Goal: Task Accomplishment & Management: Manage account settings

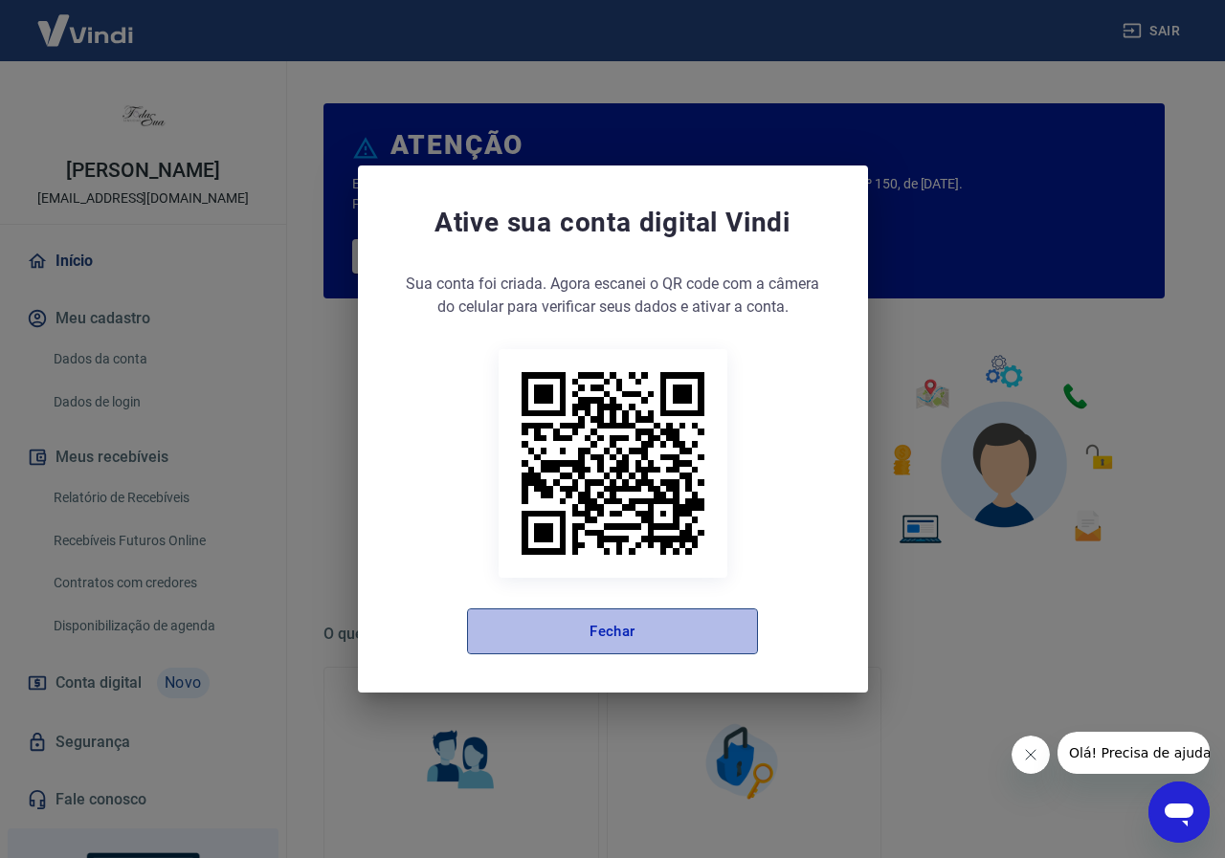
click at [675, 643] on button "Fechar" at bounding box center [612, 632] width 291 height 46
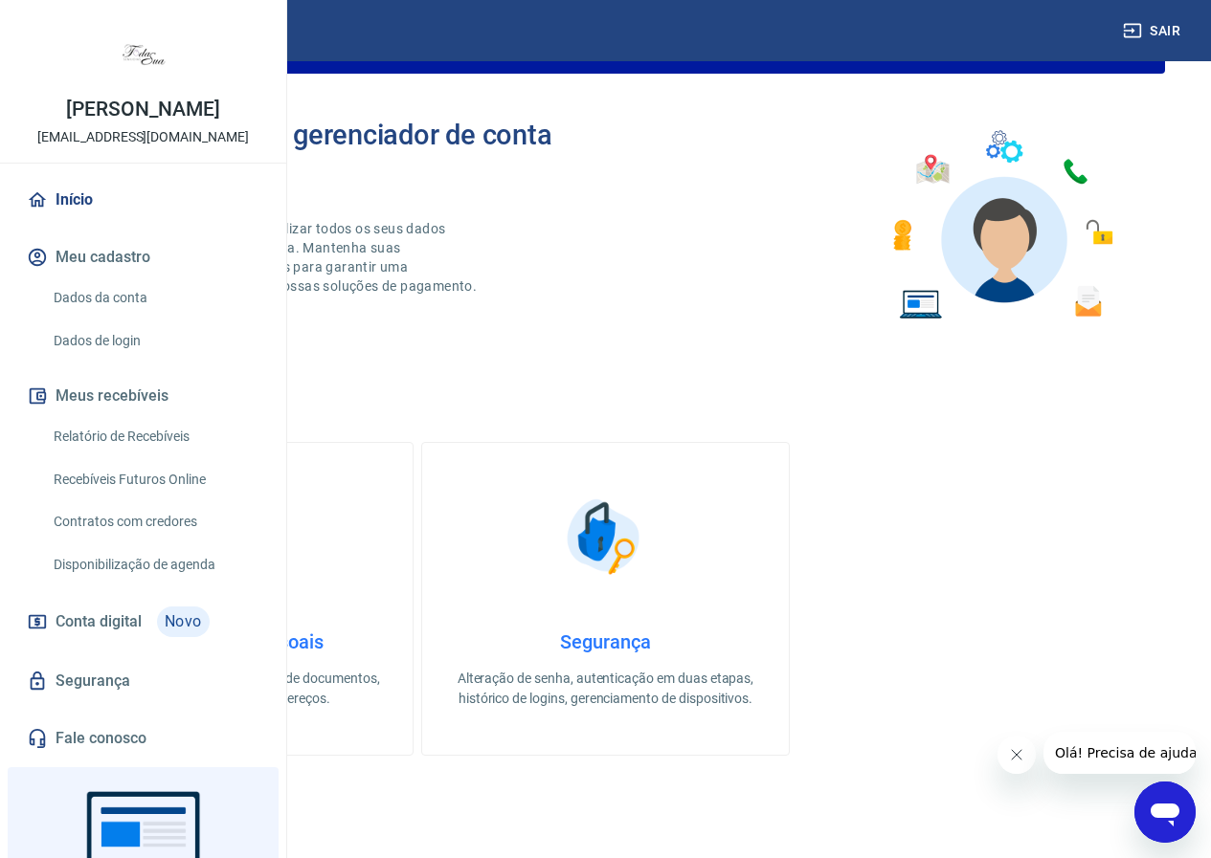
scroll to position [191, 0]
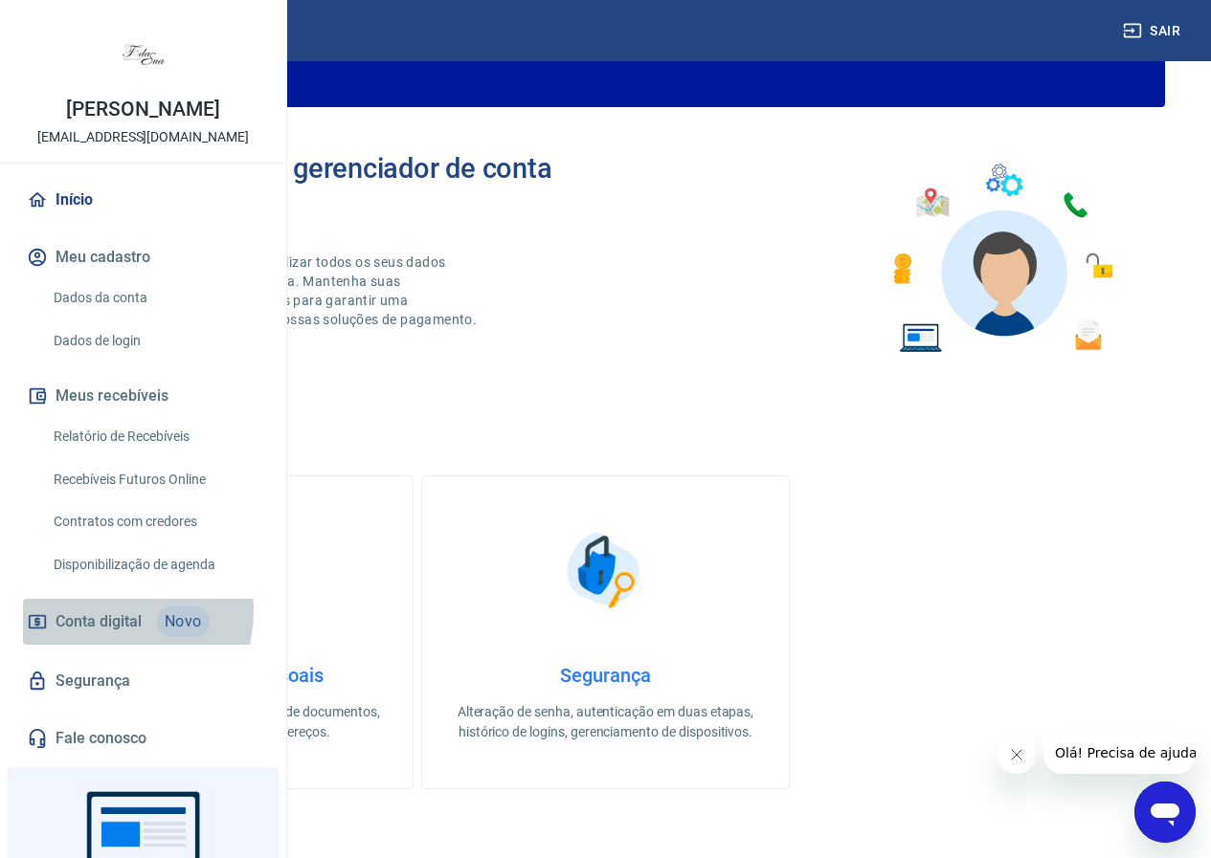
click at [108, 635] on span "Conta digital" at bounding box center [99, 622] width 86 height 27
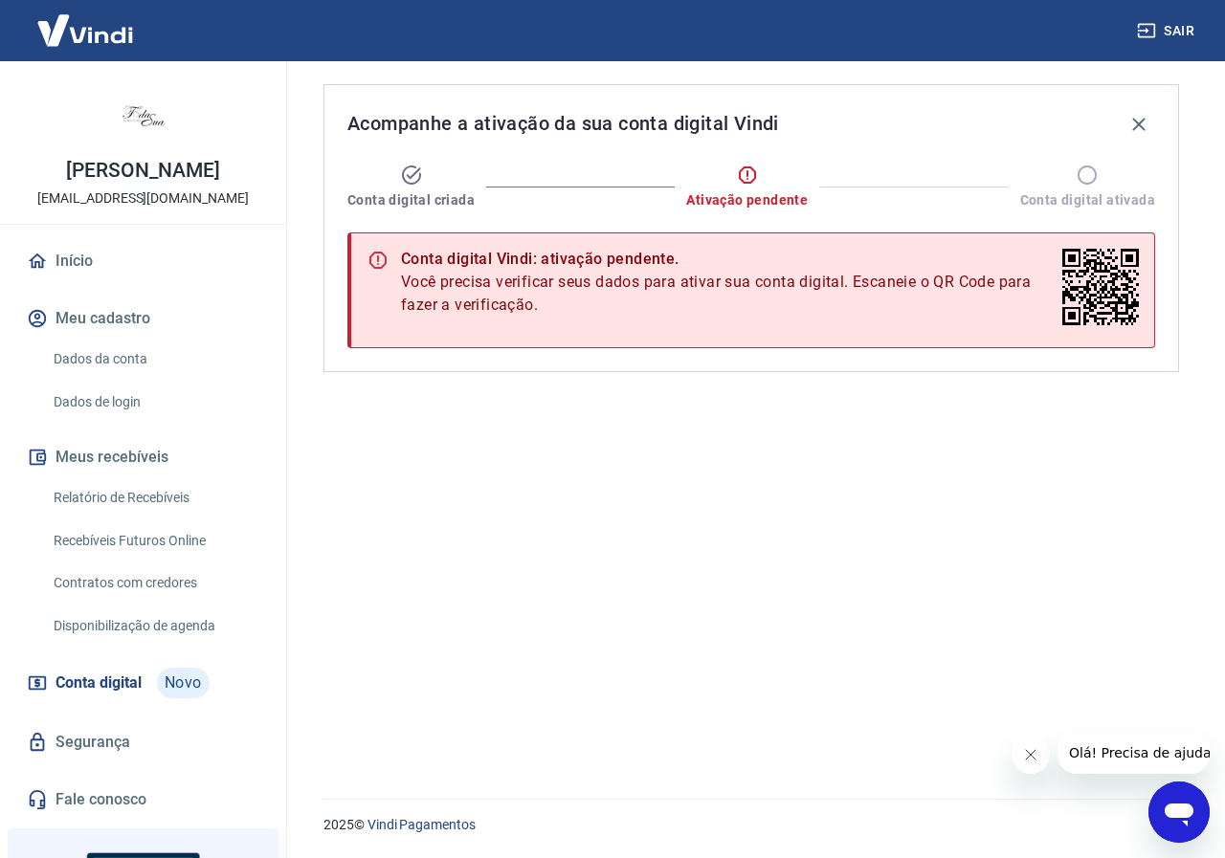
click at [94, 276] on link "Início" at bounding box center [143, 261] width 240 height 42
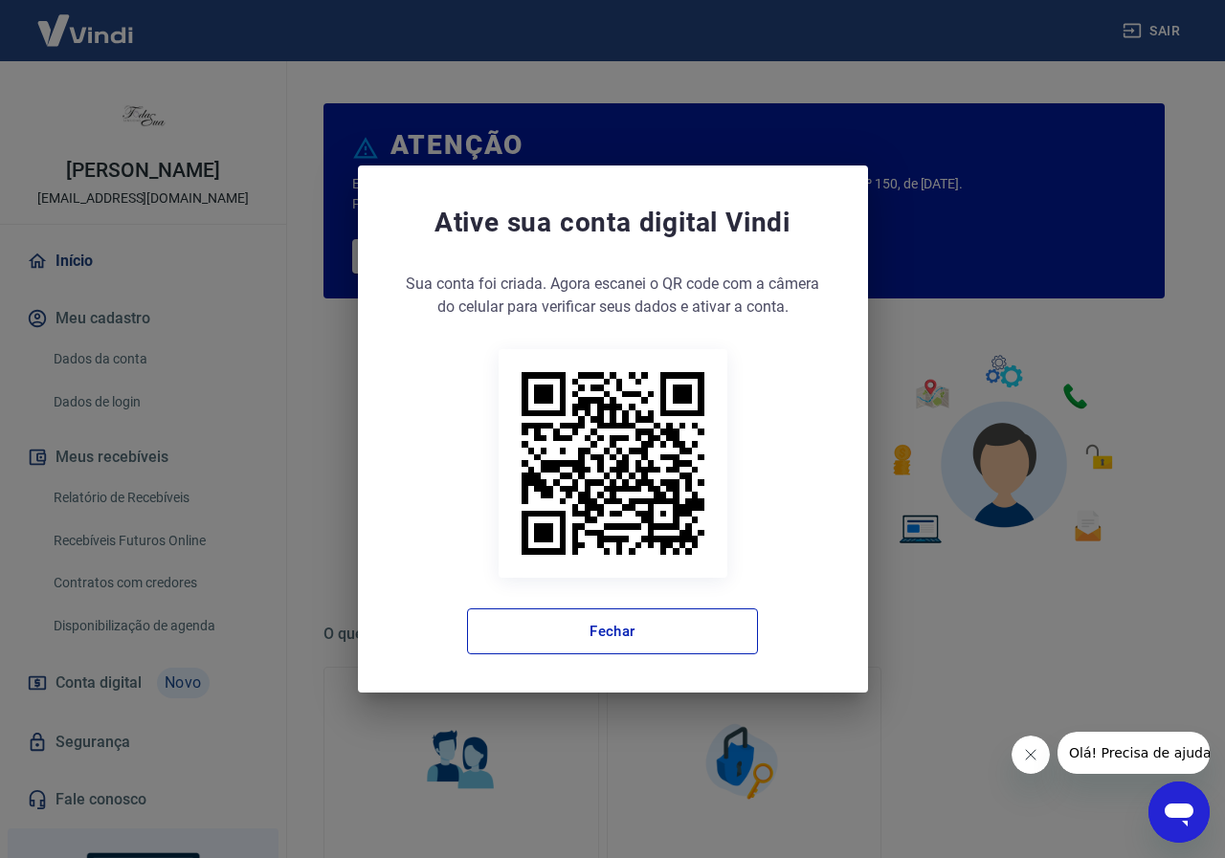
click at [886, 700] on div "Ative sua conta digital [PERSON_NAME] conta foi criada. Agora clique no botão a…" at bounding box center [612, 429] width 1225 height 858
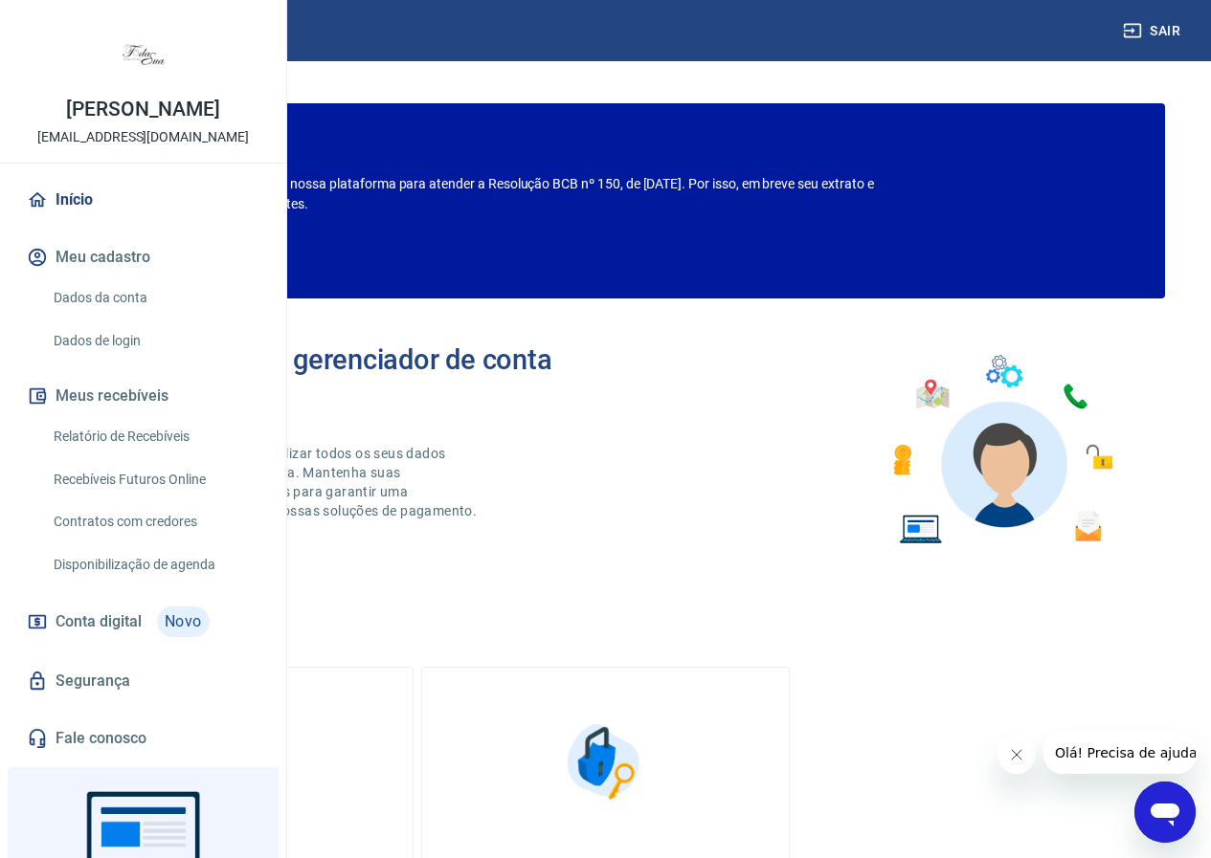
click at [173, 500] on link "Recebíveis Futuros Online" at bounding box center [154, 479] width 217 height 39
